Goal: Task Accomplishment & Management: Manage account settings

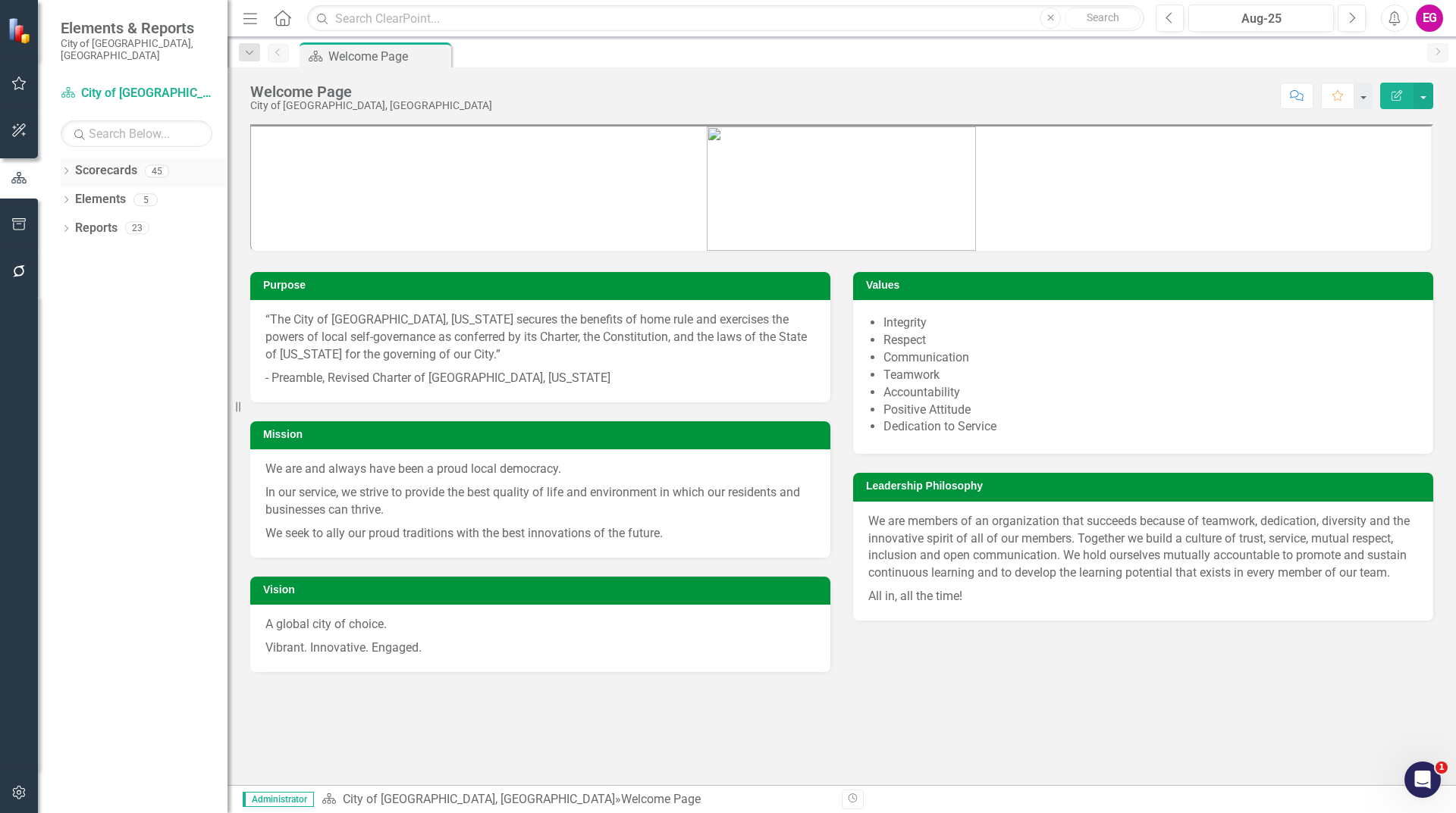
click at [96, 162] on link "Scorecards" at bounding box center [106, 171] width 62 height 17
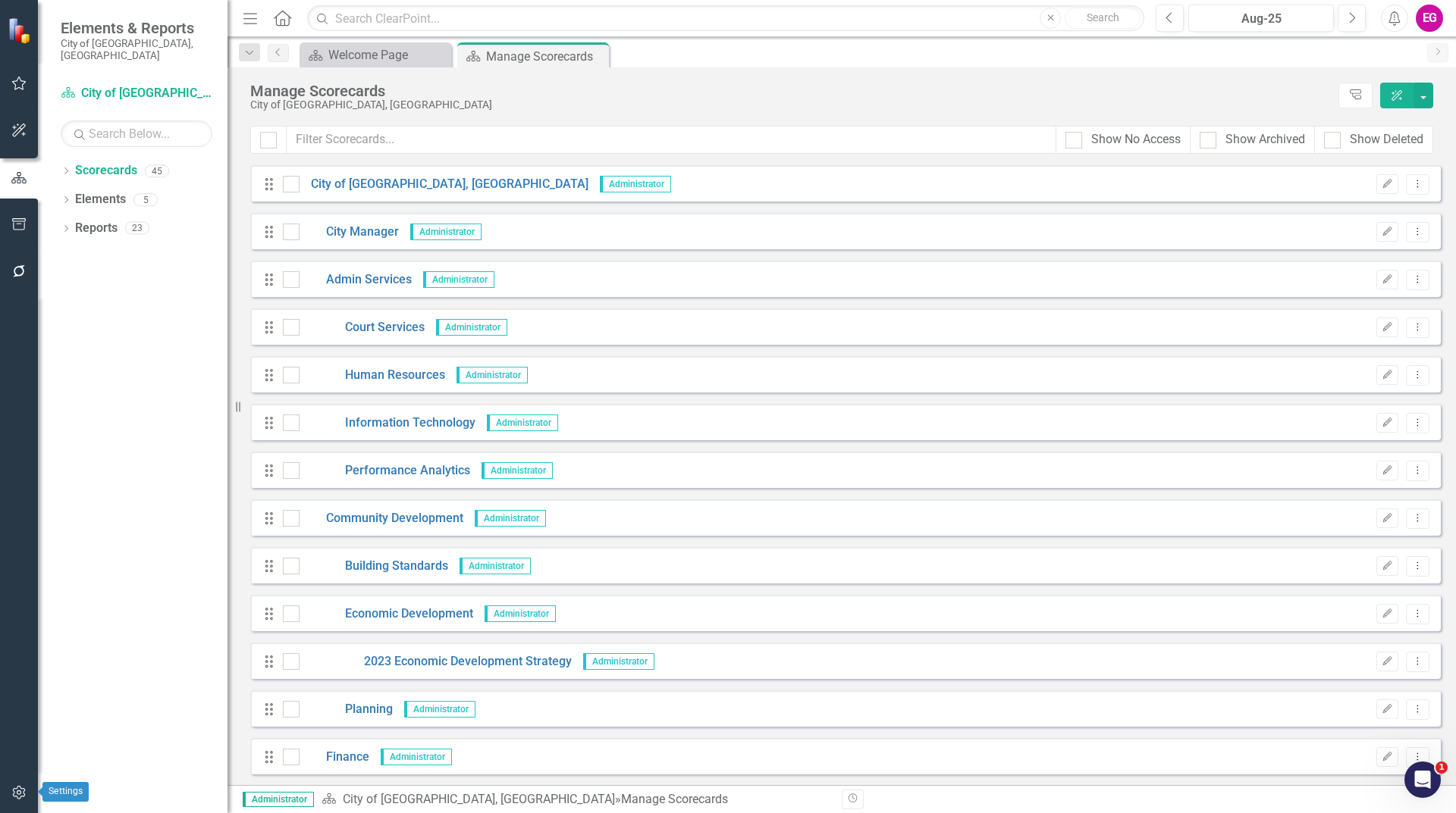
click at [30, 783] on button "button" at bounding box center [19, 793] width 34 height 31
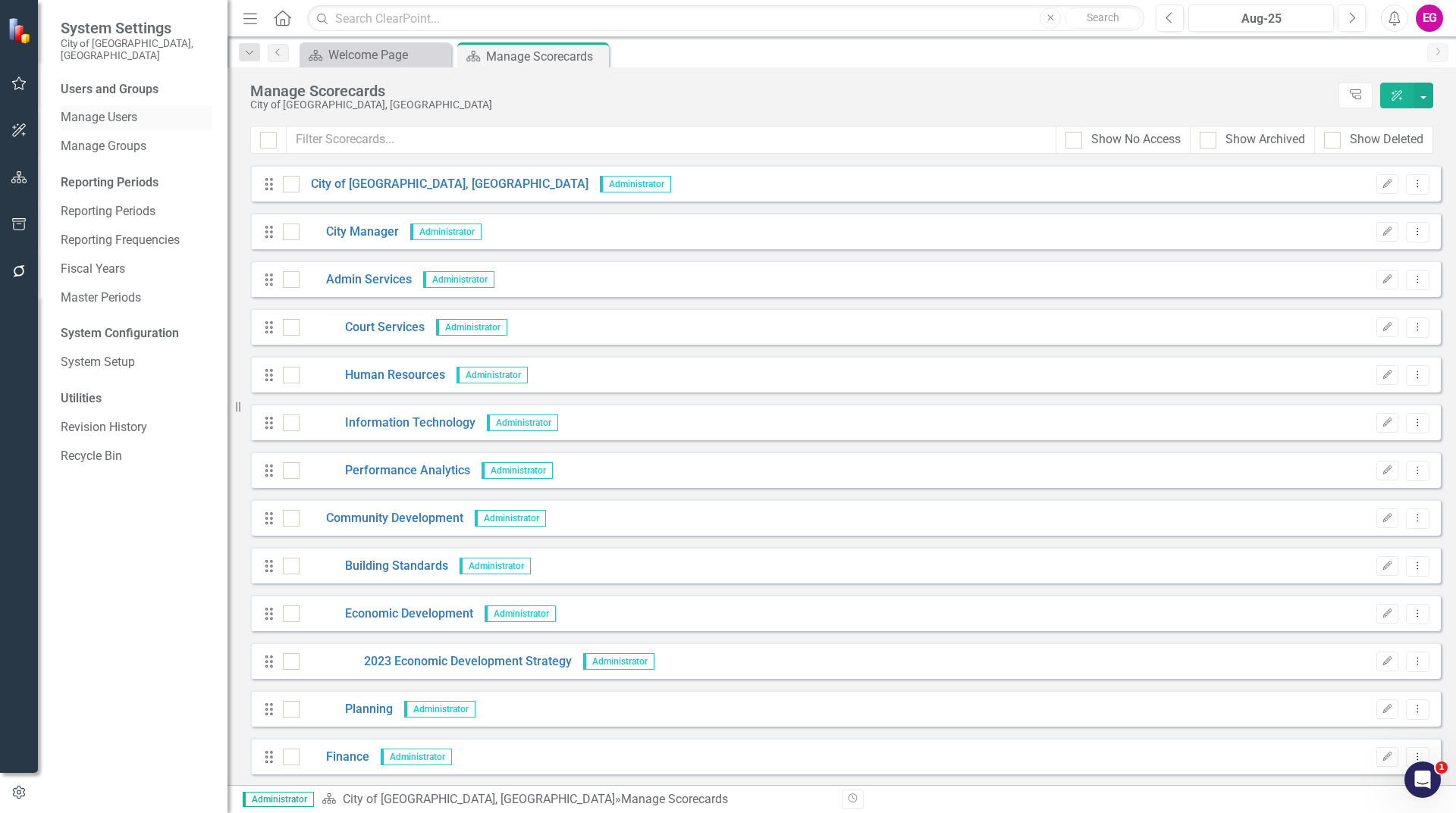
click at [126, 109] on link "Manage Users" at bounding box center [136, 117] width 152 height 17
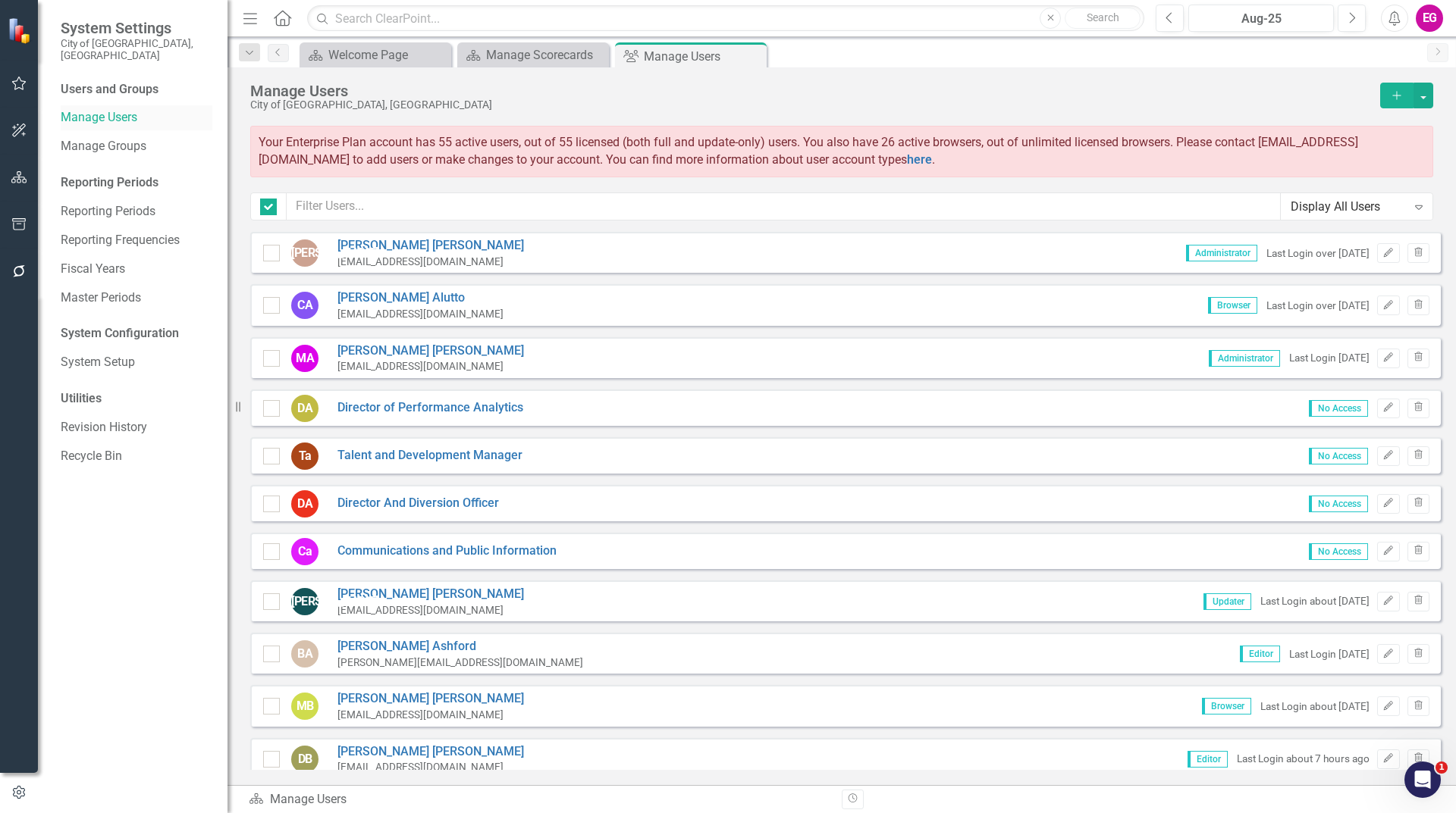
checkbox input "false"
click at [450, 206] on input "text" at bounding box center [784, 206] width 994 height 28
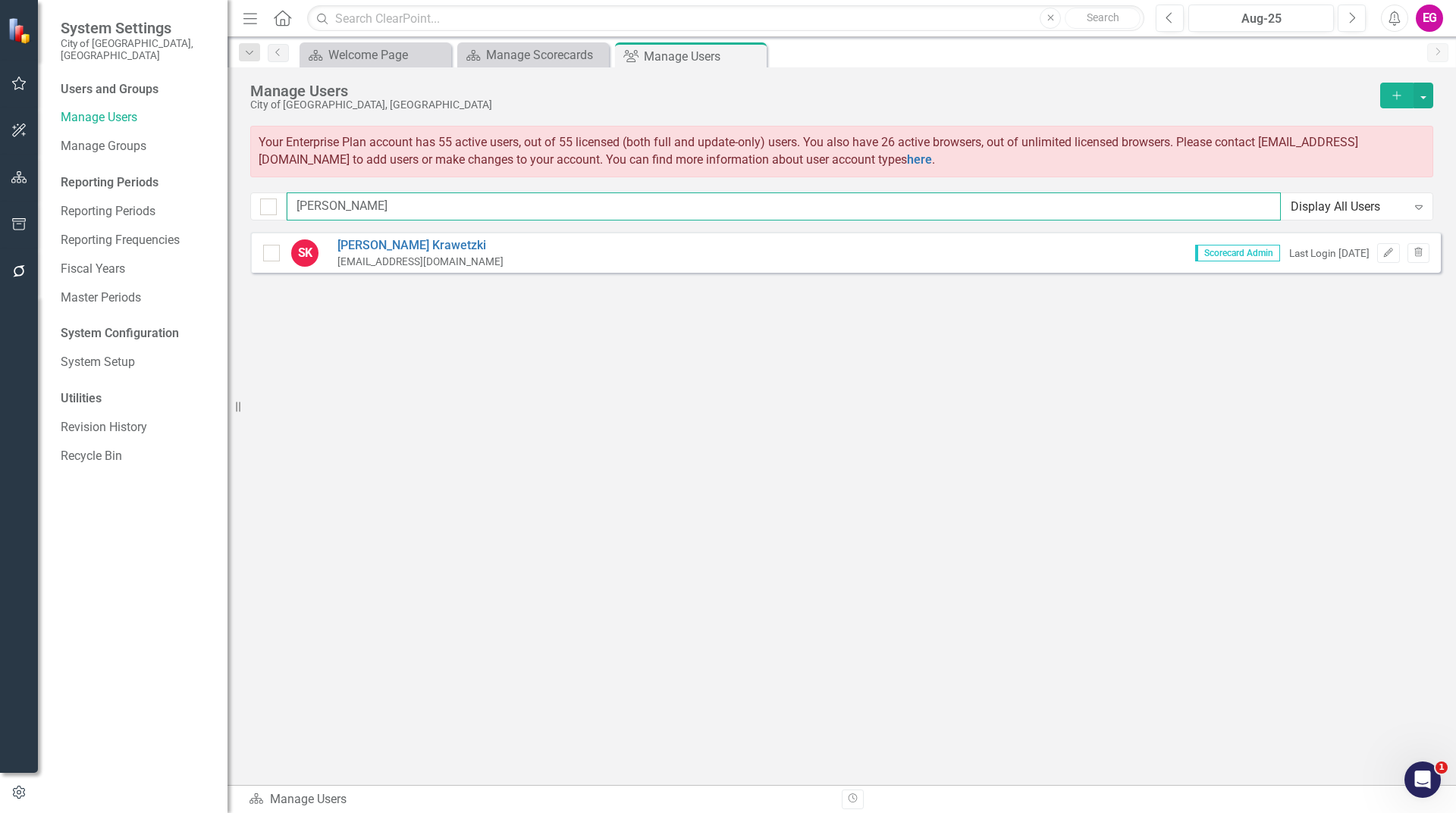
click at [566, 213] on input "[PERSON_NAME]" at bounding box center [784, 206] width 994 height 28
type input "earm"
click at [1384, 250] on icon "Edit" at bounding box center [1387, 254] width 11 height 10
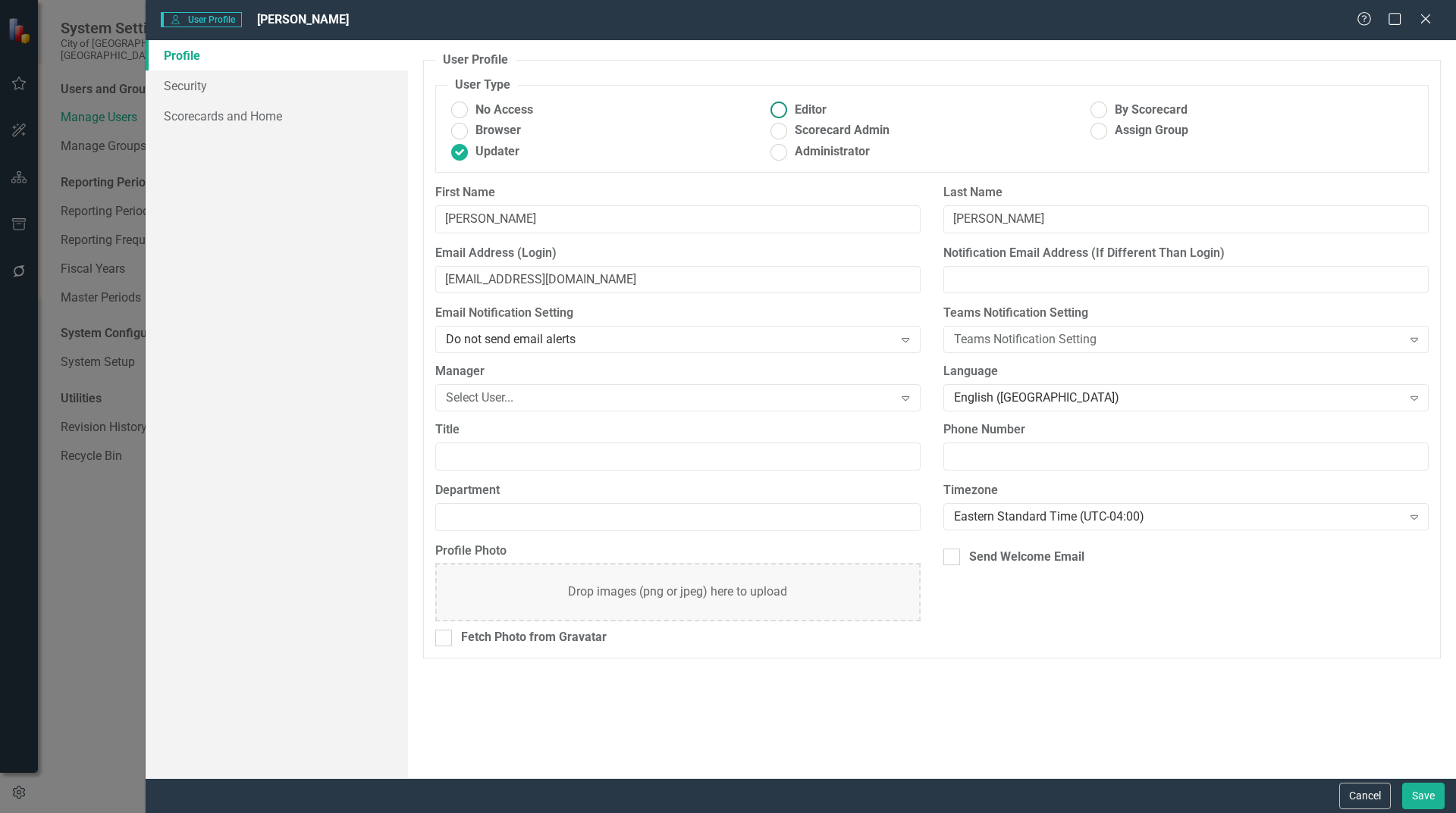
click at [779, 108] on ins at bounding box center [779, 110] width 24 height 24
click at [779, 108] on input "Editor" at bounding box center [779, 110] width 24 height 24
radio input "true"
click at [1429, 783] on button "Save" at bounding box center [1423, 796] width 43 height 27
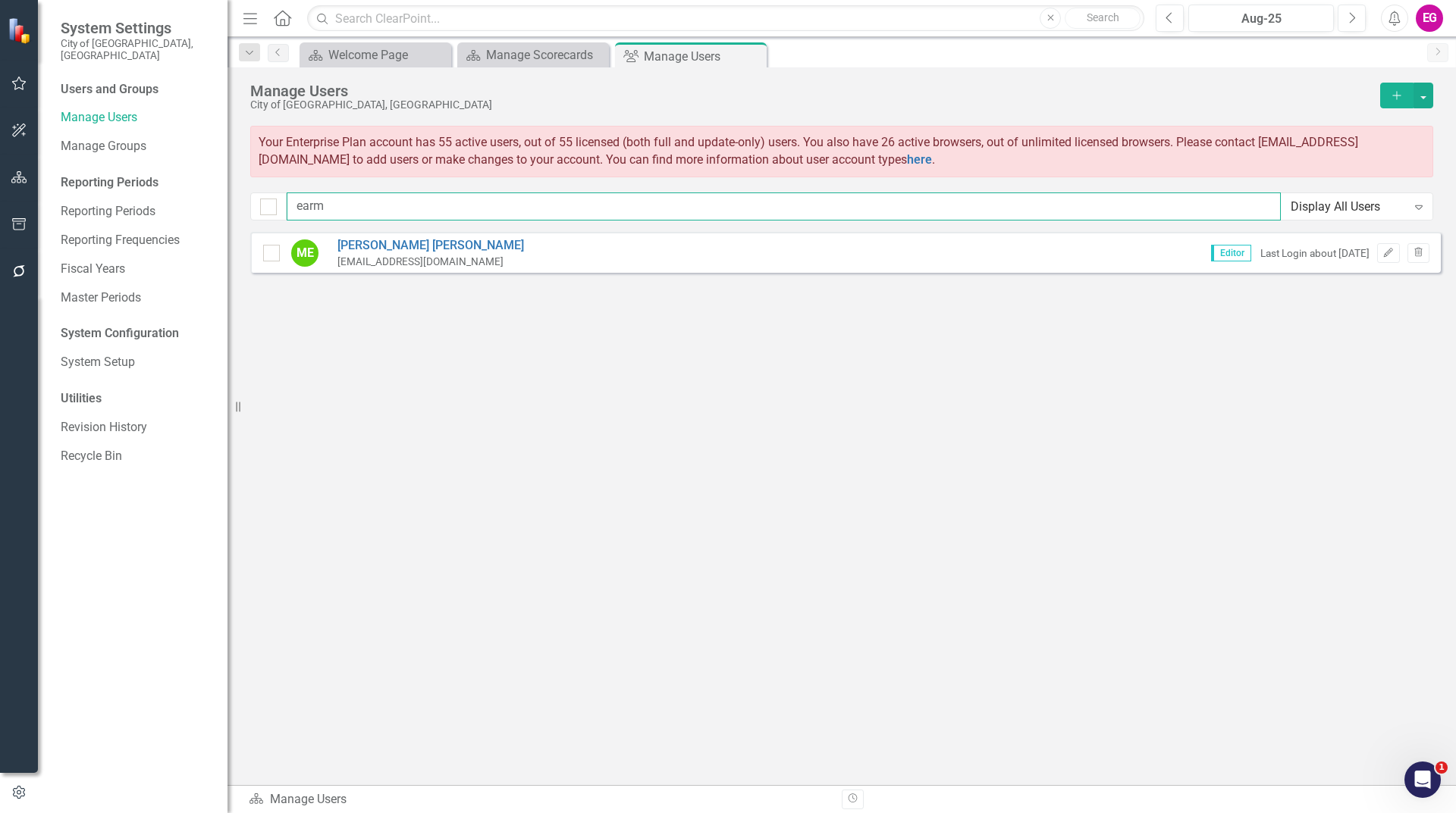
click at [552, 220] on input "earm" at bounding box center [784, 206] width 994 height 28
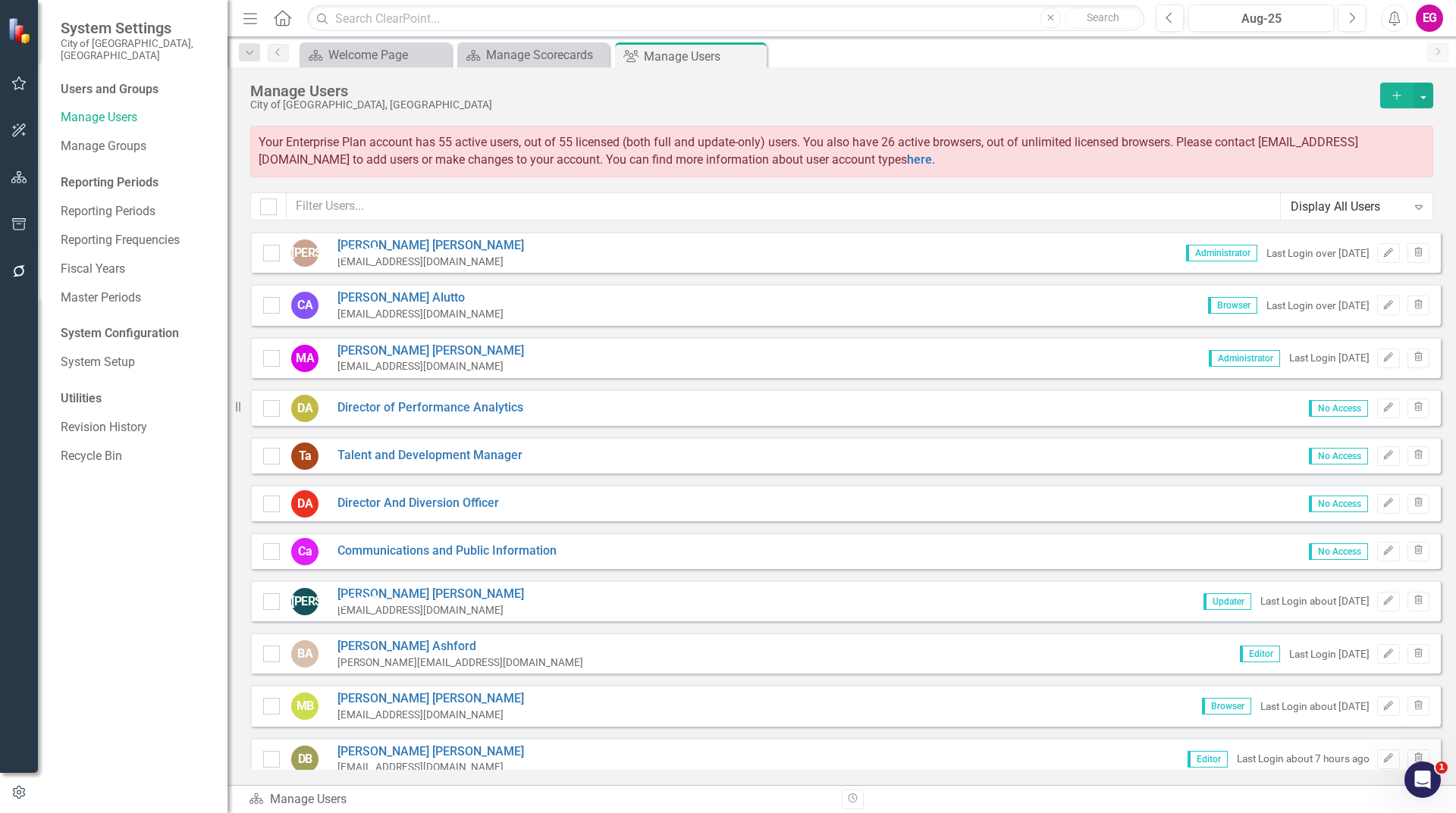
click at [1412, 207] on icon "Expand" at bounding box center [1419, 207] width 15 height 12
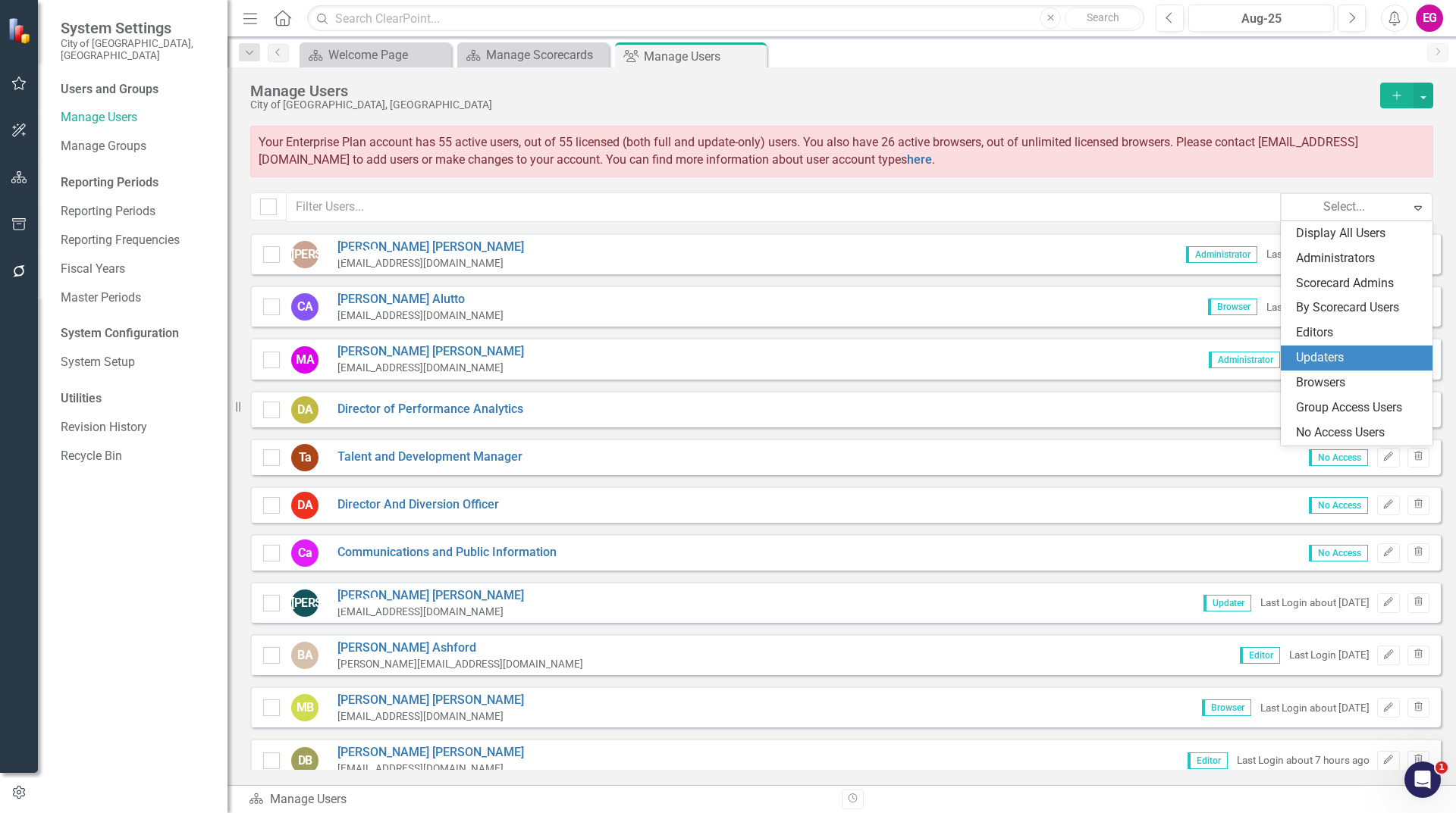
click at [1323, 355] on div "Updaters" at bounding box center [1360, 358] width 128 height 17
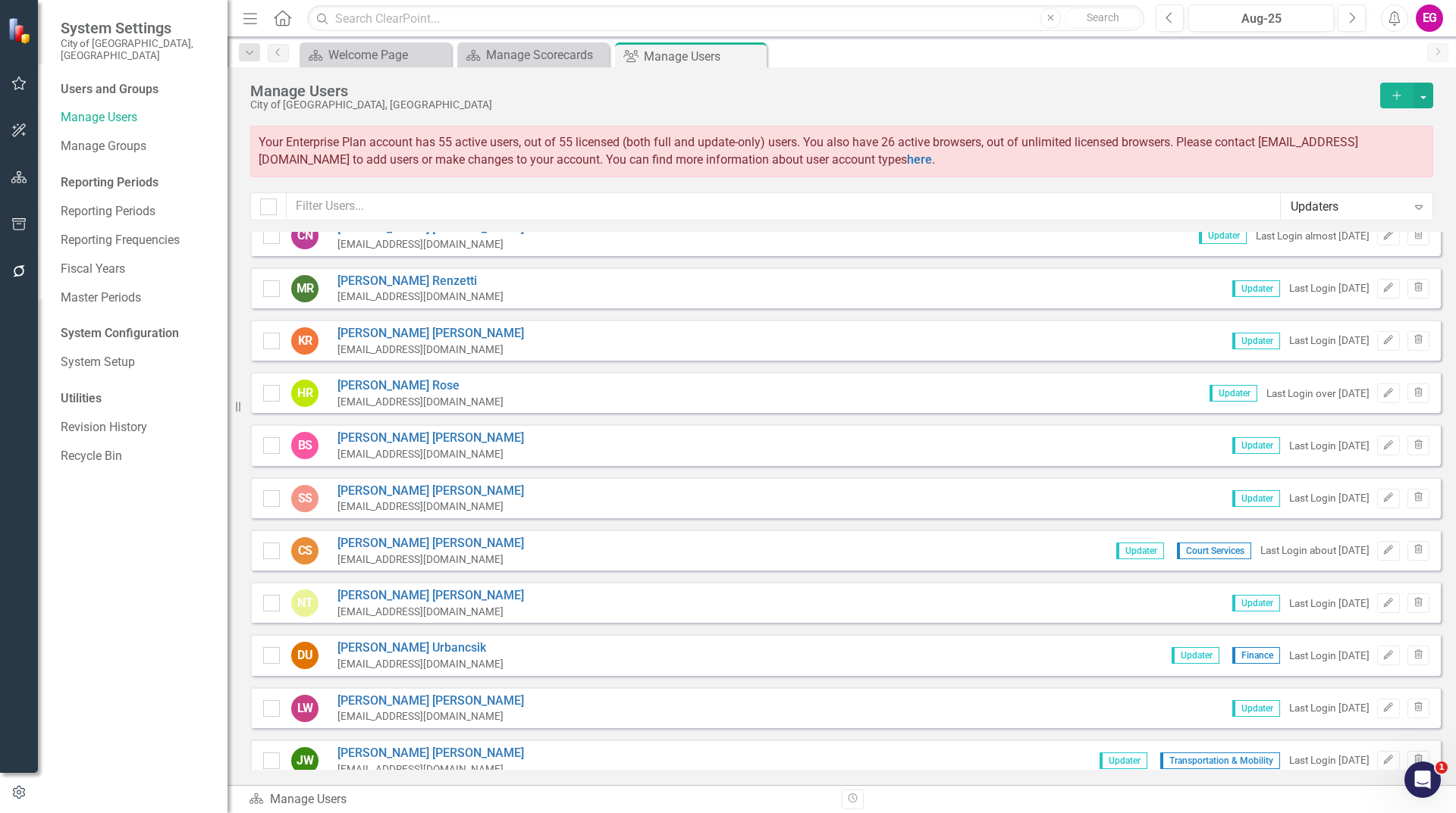
scroll to position [969, 0]
